Goal: Register for event/course

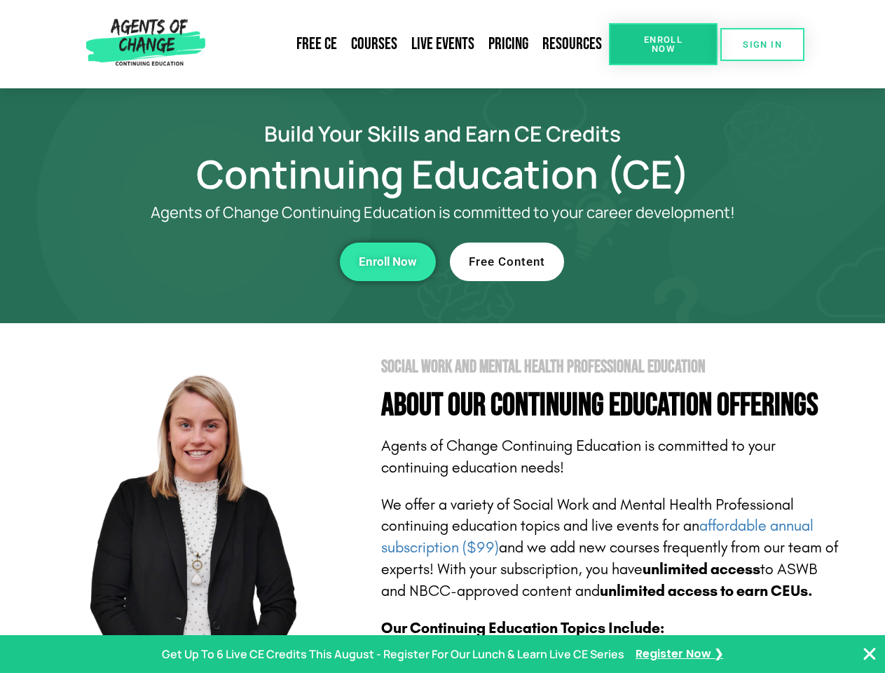
click at [442, 336] on section "Social Work and Mental Health Professional Education About Our Continuing Educa…" at bounding box center [442, 617] width 885 height 589
click at [663, 44] on span "Enroll Now" at bounding box center [663, 44] width 64 height 18
click at [762, 44] on span "SIGN IN" at bounding box center [762, 44] width 39 height 9
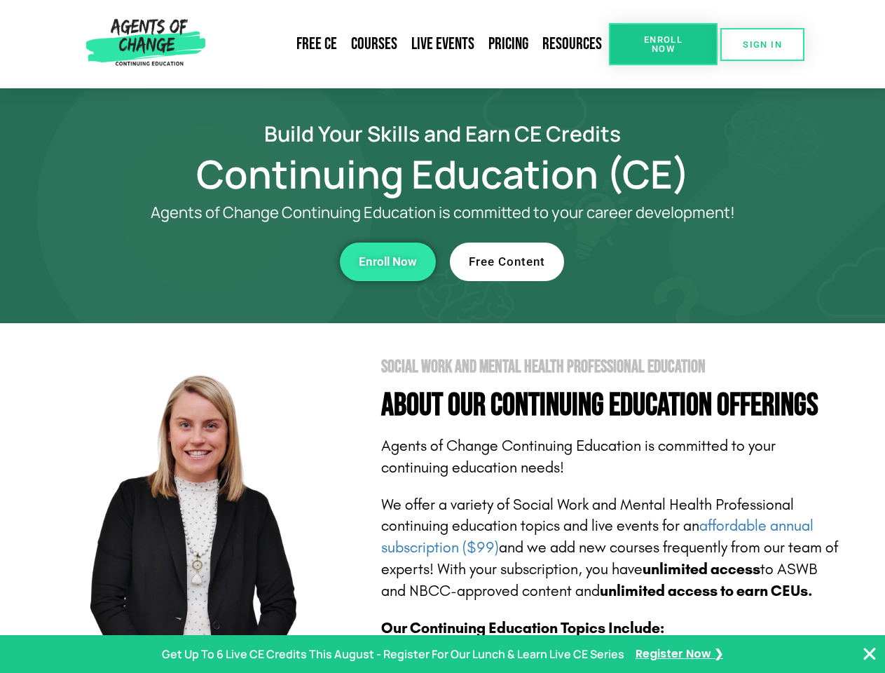
click at [243, 261] on div "Enroll Now" at bounding box center [242, 261] width 385 height 39
click at [388, 261] on span "Enroll Now" at bounding box center [388, 262] width 58 height 12
